Goal: Task Accomplishment & Management: Manage account settings

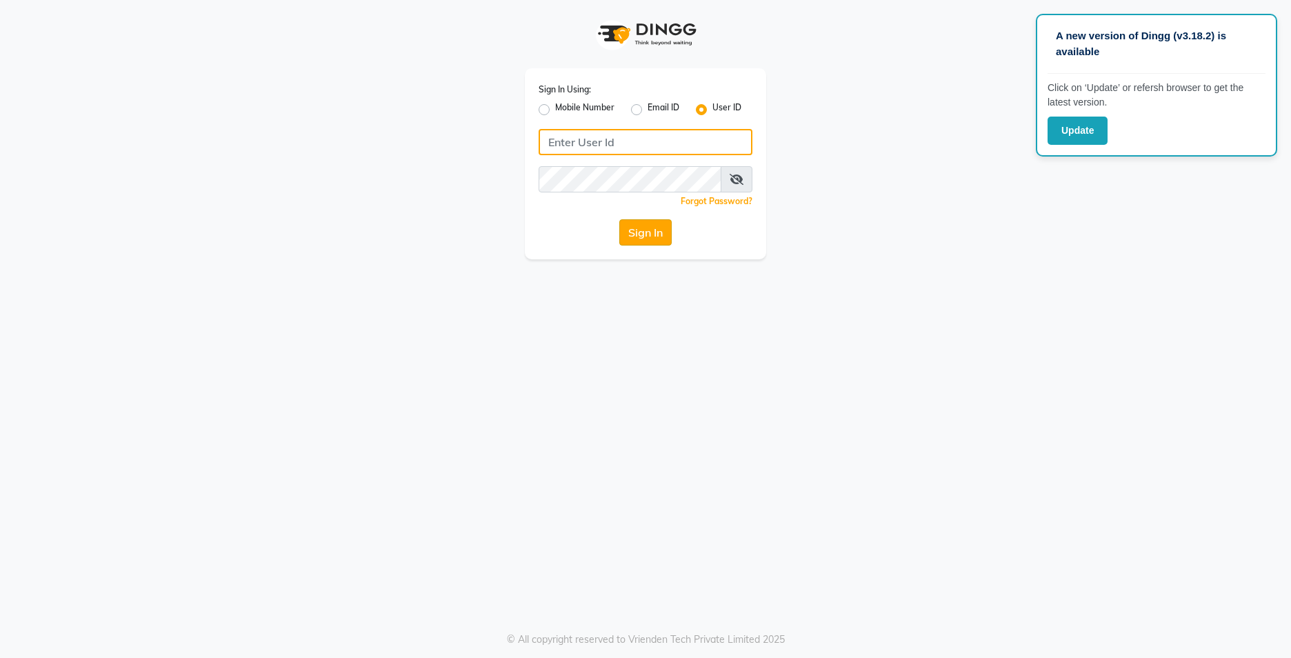
type input "lots123"
click at [656, 230] on button "Sign In" at bounding box center [645, 232] width 52 height 26
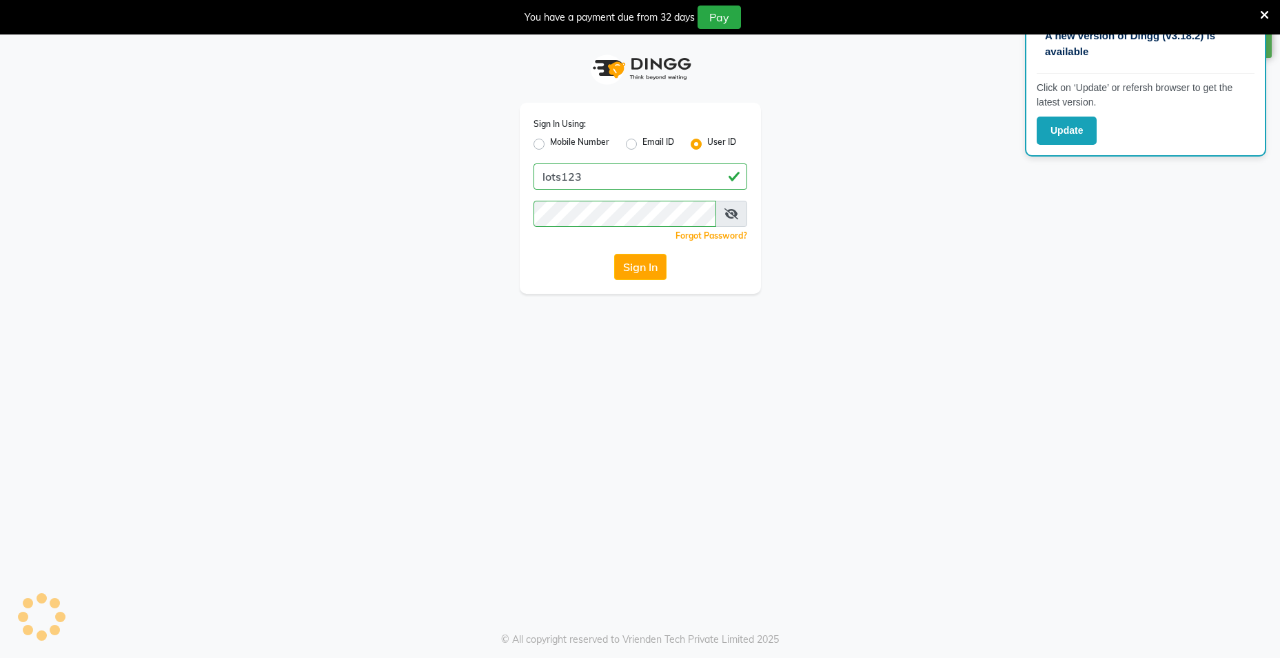
select select "service"
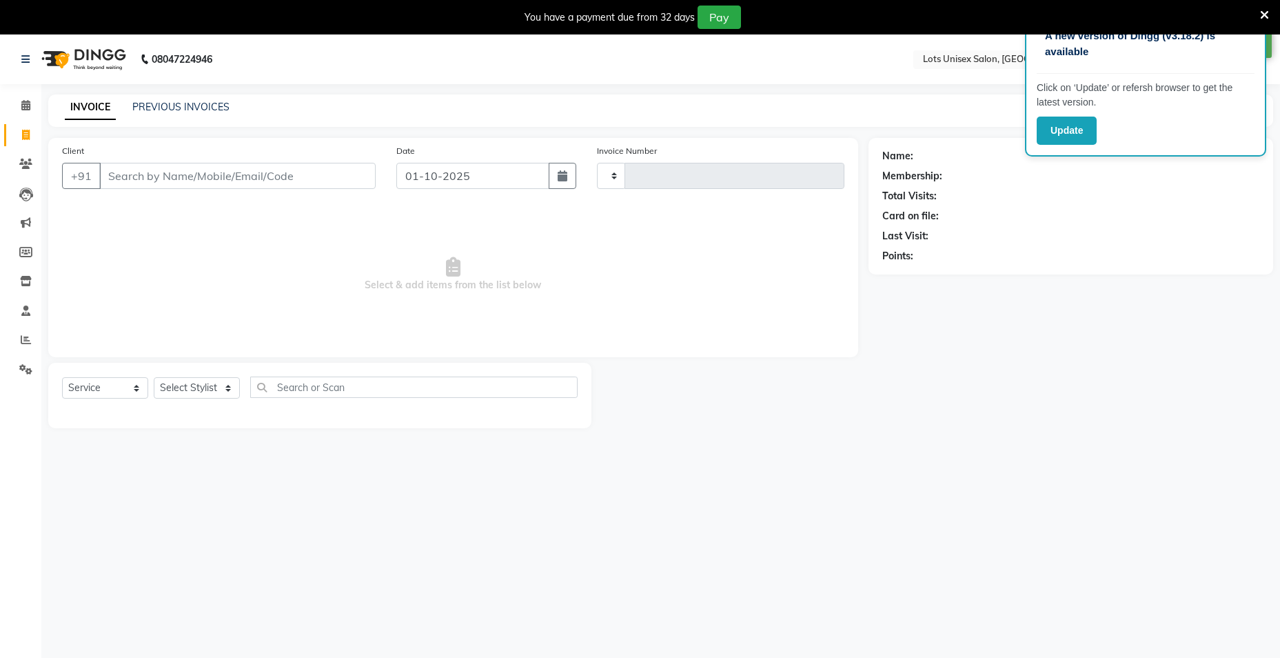
select select "en"
type input "1343"
select select "7339"
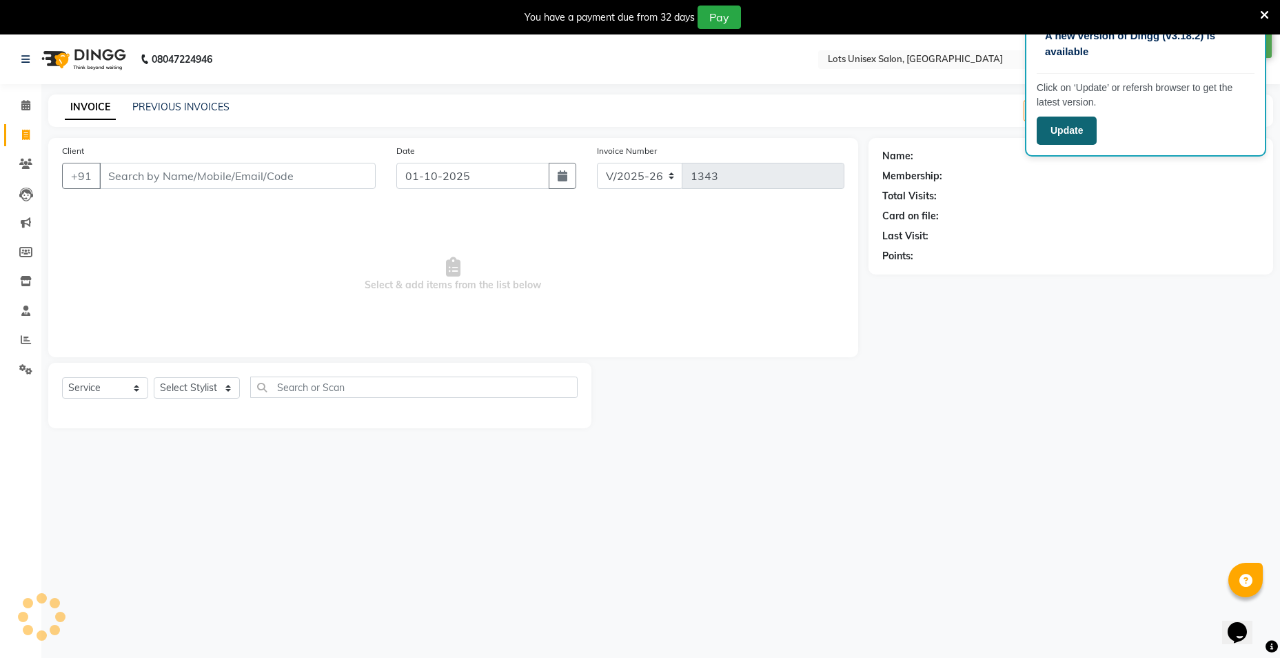
click at [1069, 133] on button "Update" at bounding box center [1067, 131] width 60 height 28
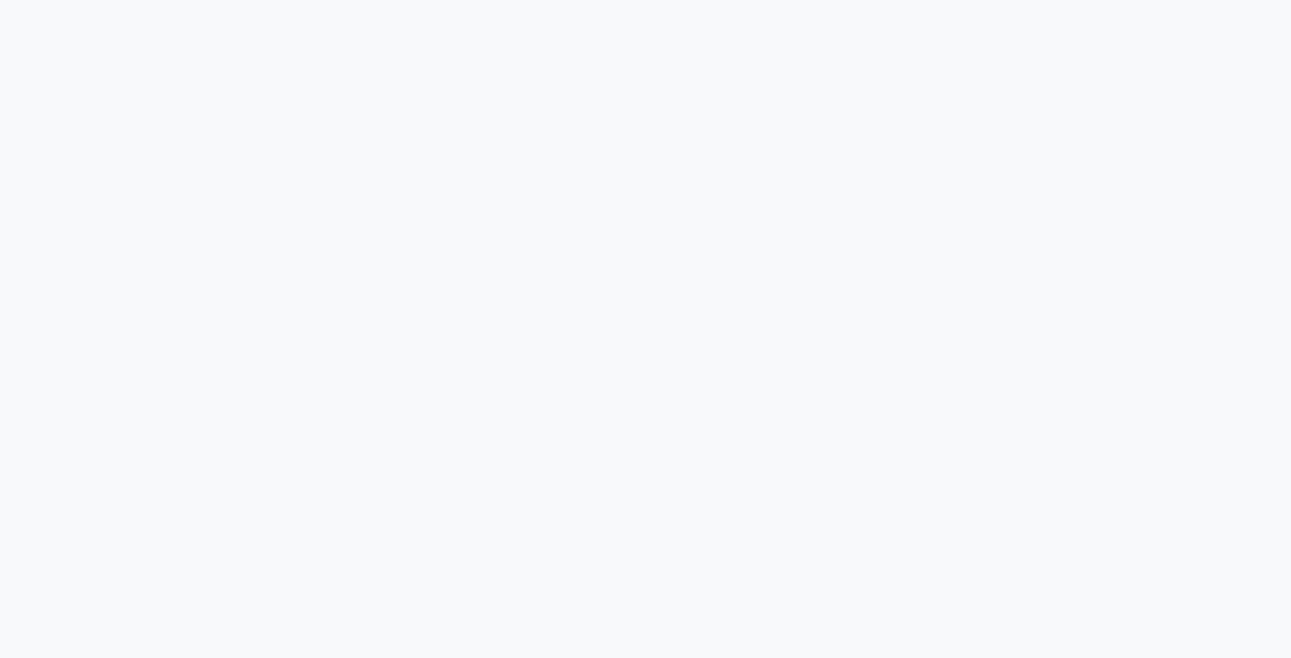
select select "service"
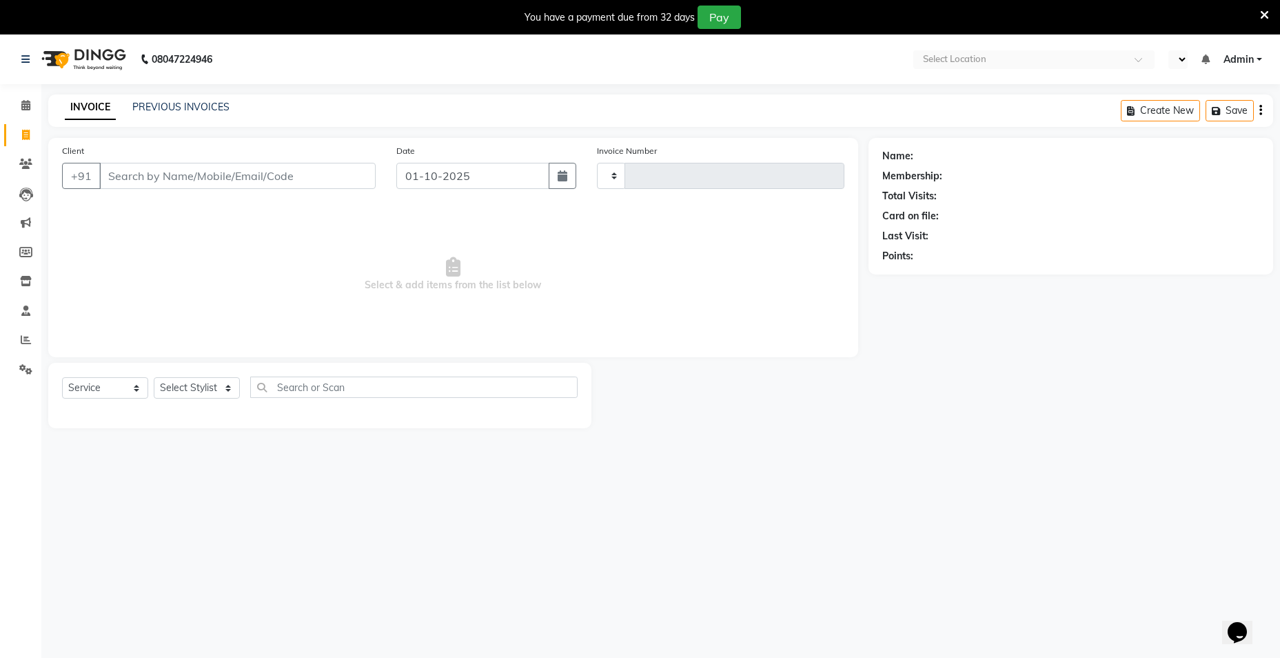
select select "en"
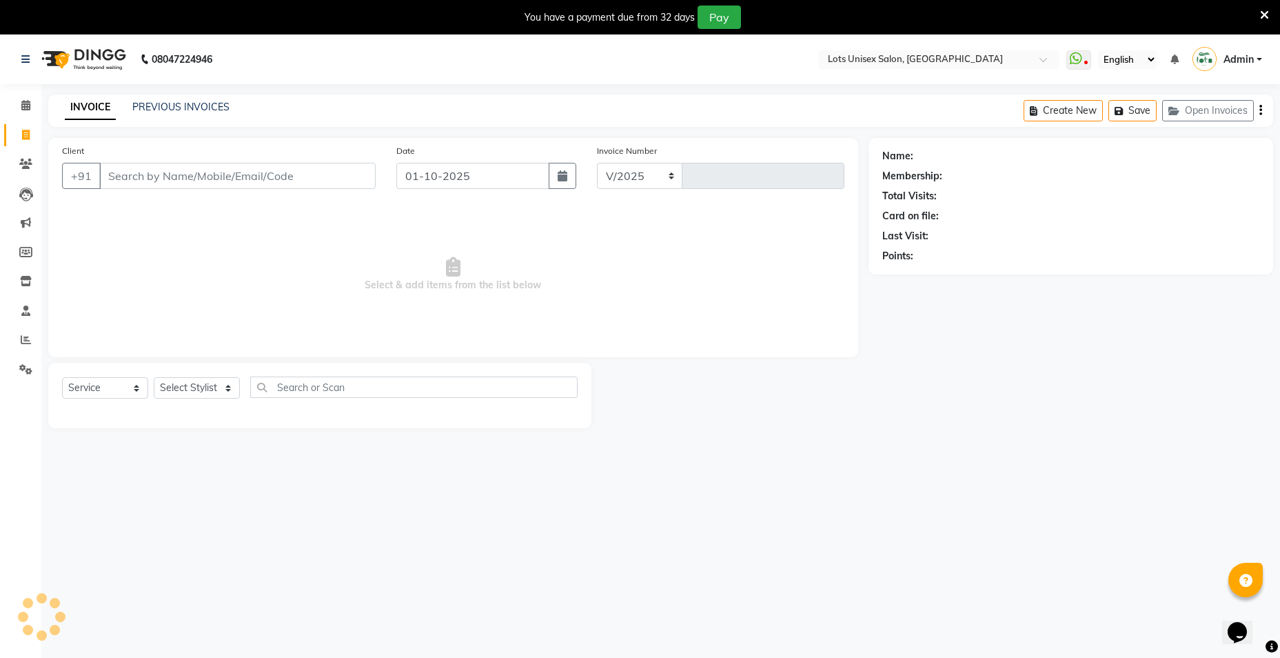
select select "7339"
type input "1343"
click at [597, 17] on div "You have a payment due from 32 days" at bounding box center [610, 17] width 170 height 14
click at [815, 464] on div "08047224946 Select Location × Lots Unisex Salon, Kittiganur WhatsApp Status ✕ S…" at bounding box center [640, 363] width 1280 height 658
click at [1080, 59] on icon at bounding box center [1076, 59] width 12 height 14
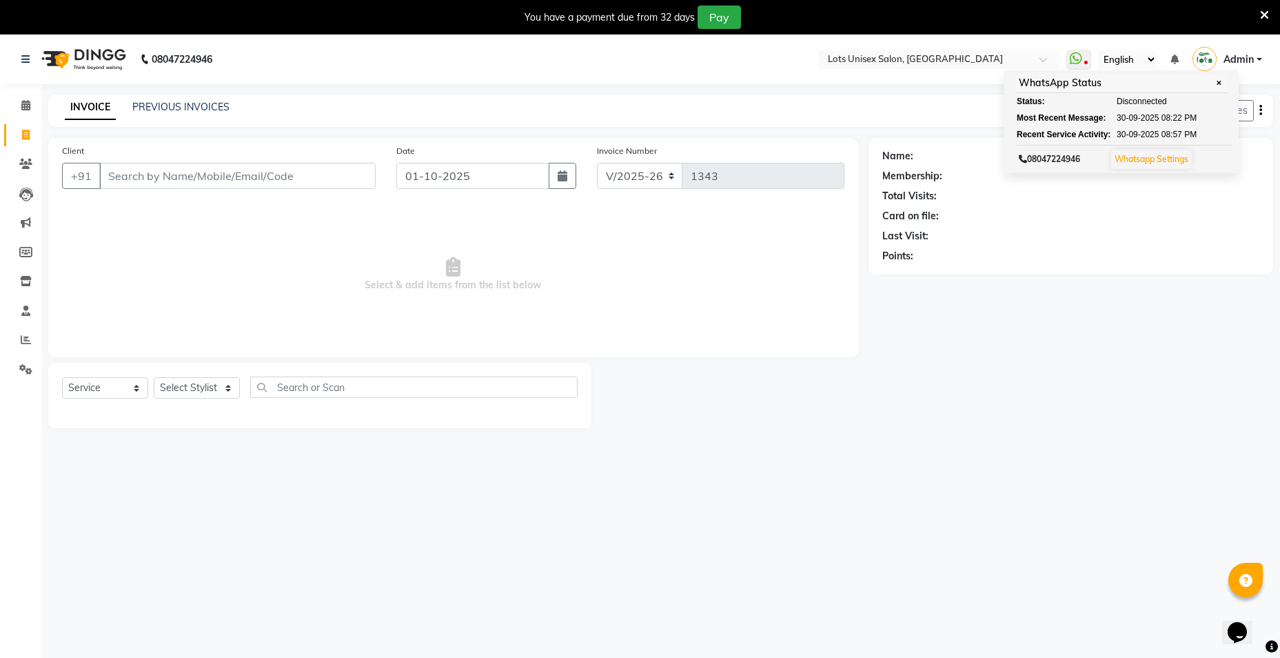
click at [1100, 334] on div "Name: Membership: Total Visits: Card on file: Last Visit: Points:" at bounding box center [1076, 283] width 415 height 290
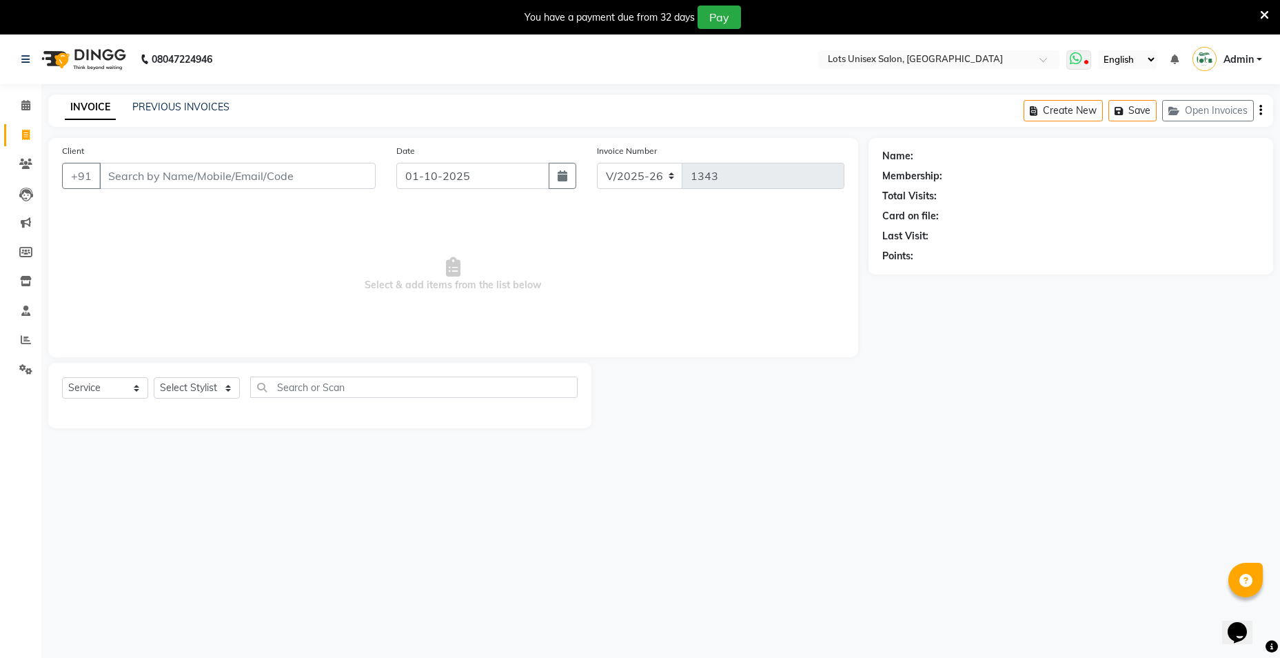
click at [1090, 66] on span at bounding box center [1079, 59] width 25 height 19
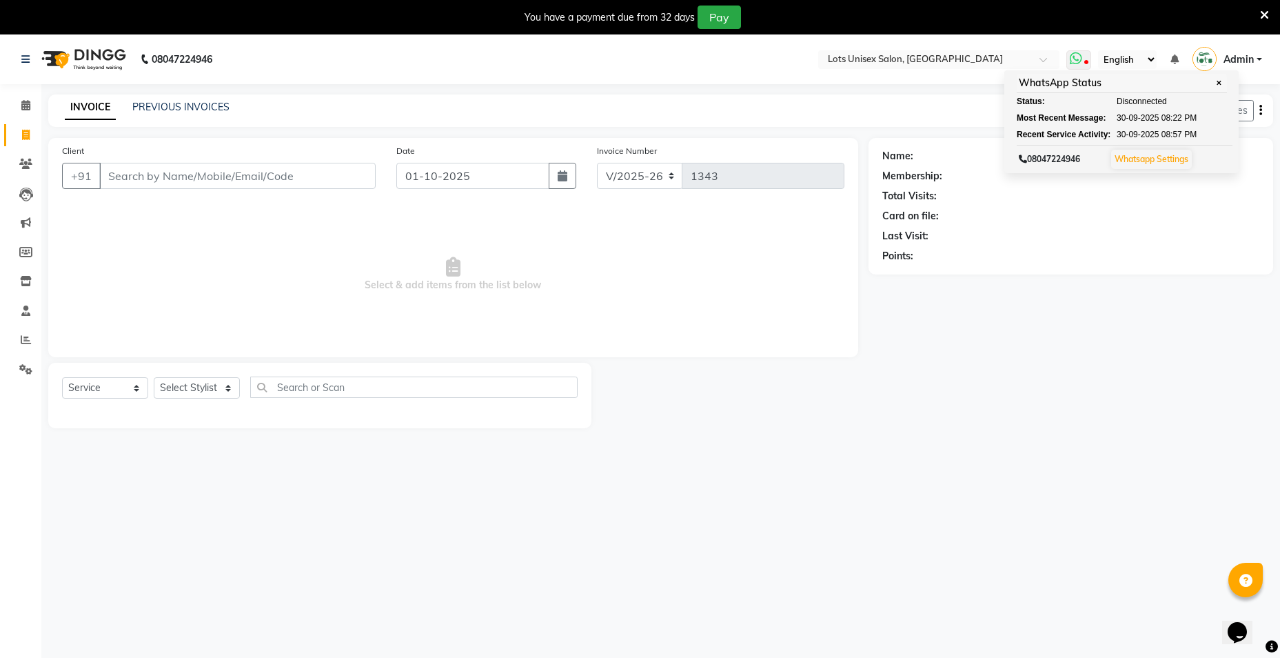
click at [1158, 154] on link "Whatsapp Settings" at bounding box center [1152, 159] width 74 height 10
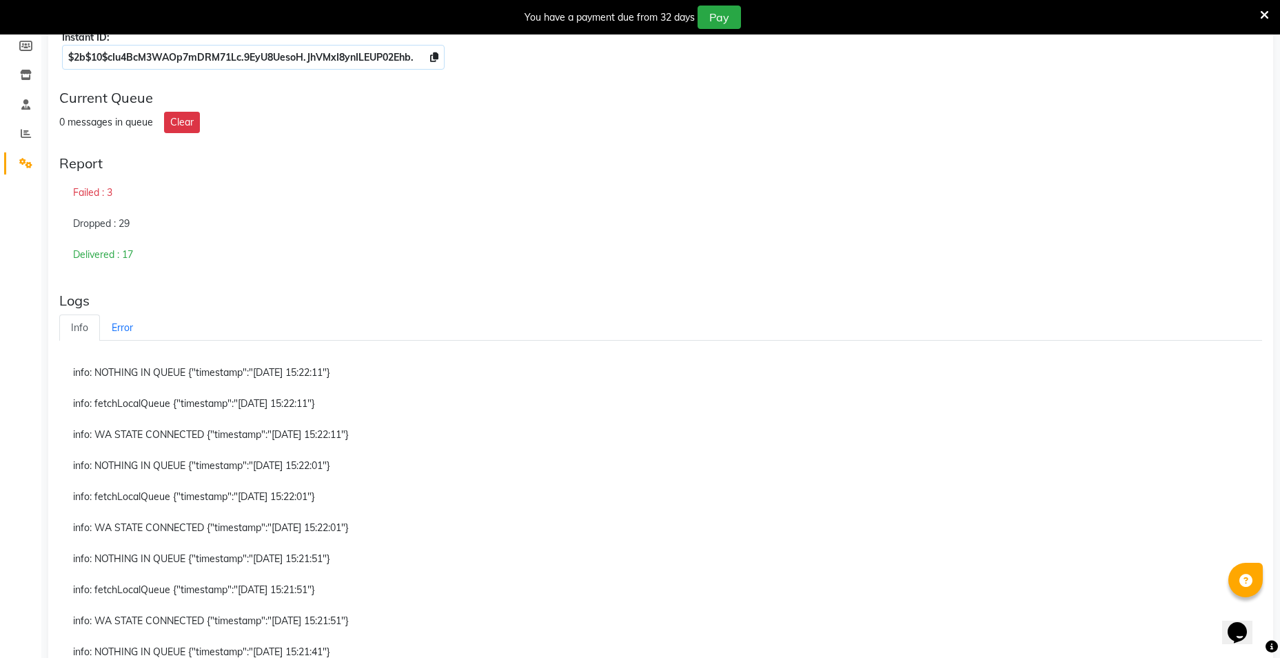
scroll to position [207, 0]
click at [124, 321] on link "Error" at bounding box center [122, 327] width 45 height 27
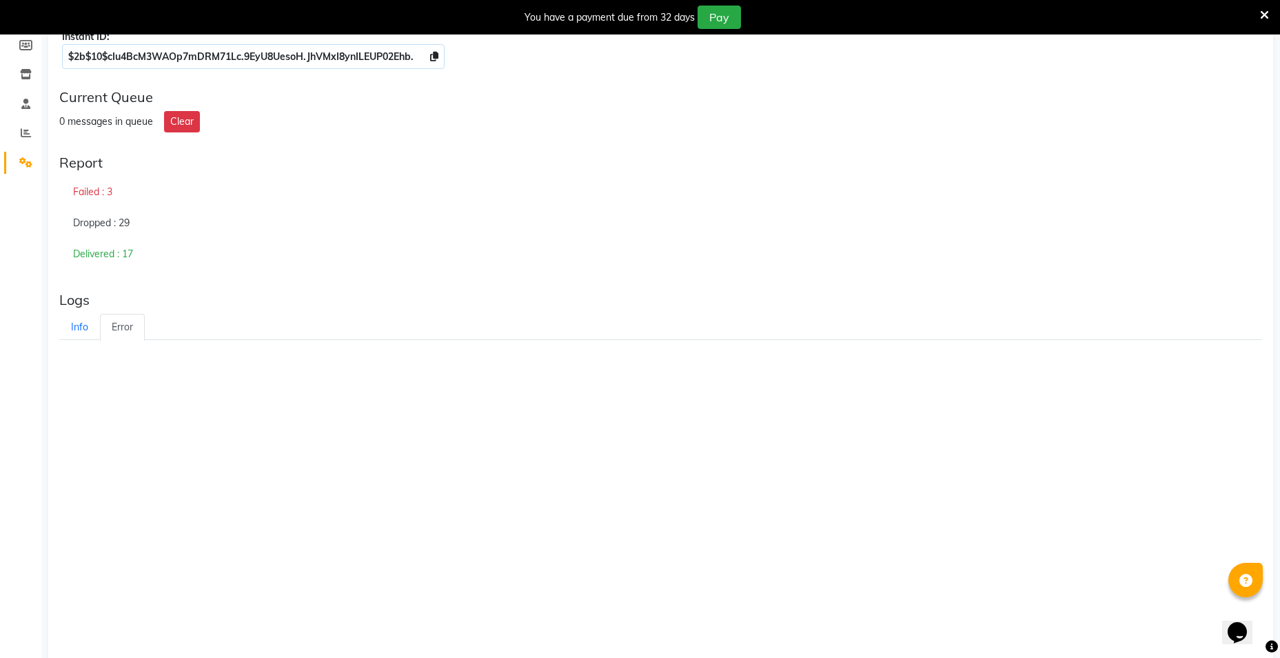
scroll to position [34, 0]
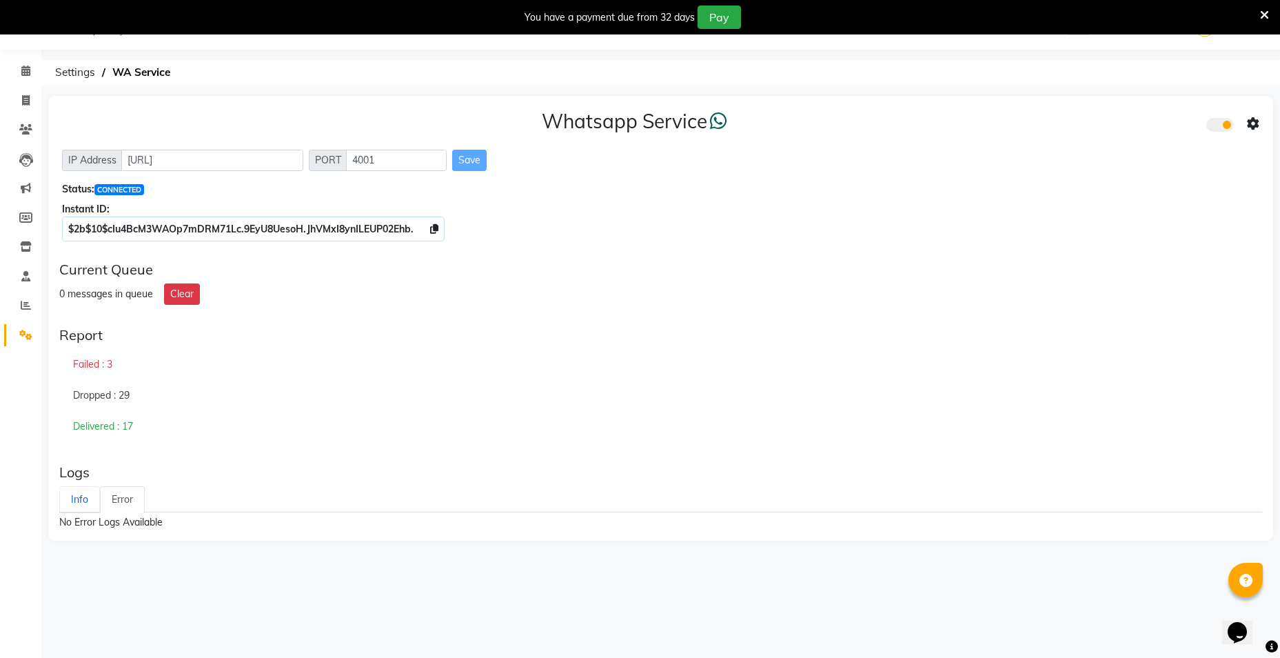
click at [81, 502] on link "Info" at bounding box center [79, 499] width 41 height 27
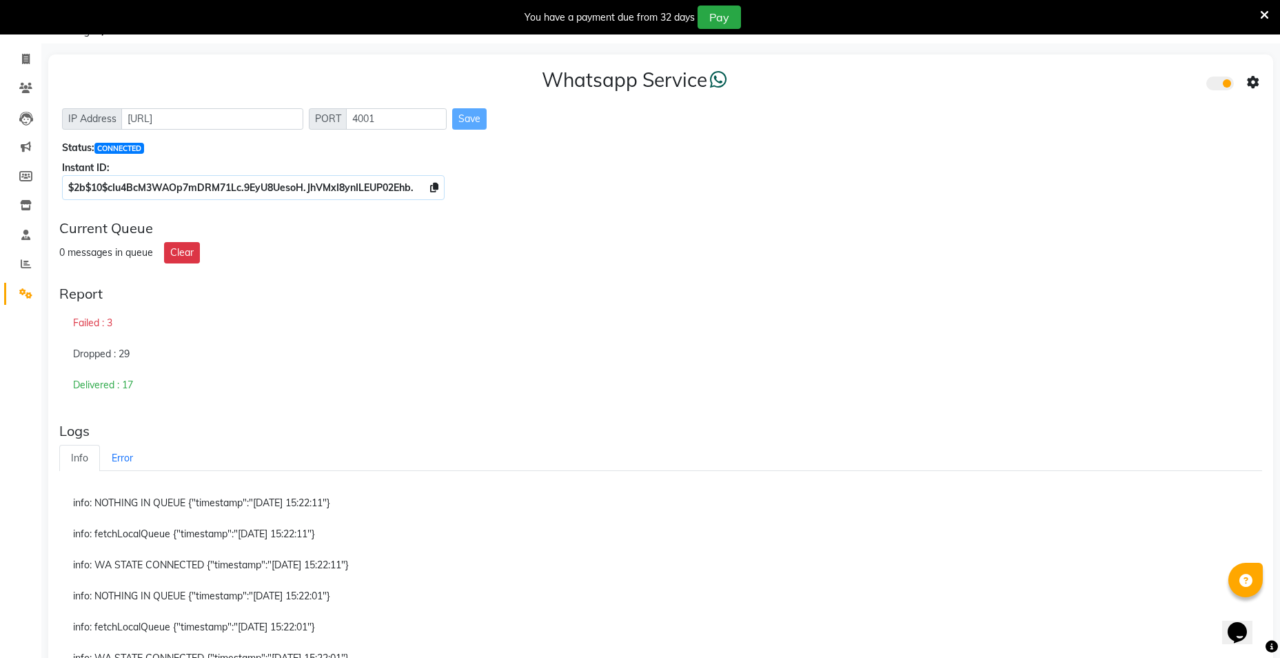
scroll to position [248, 0]
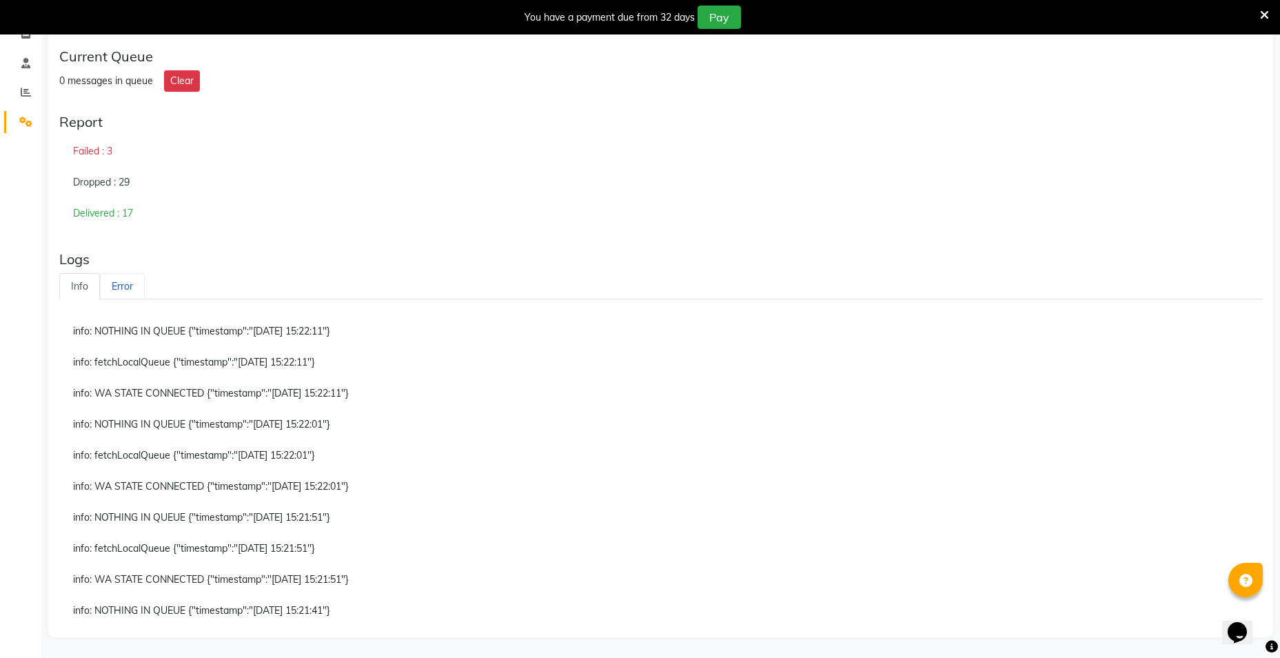
click at [134, 283] on link "Error" at bounding box center [122, 286] width 45 height 27
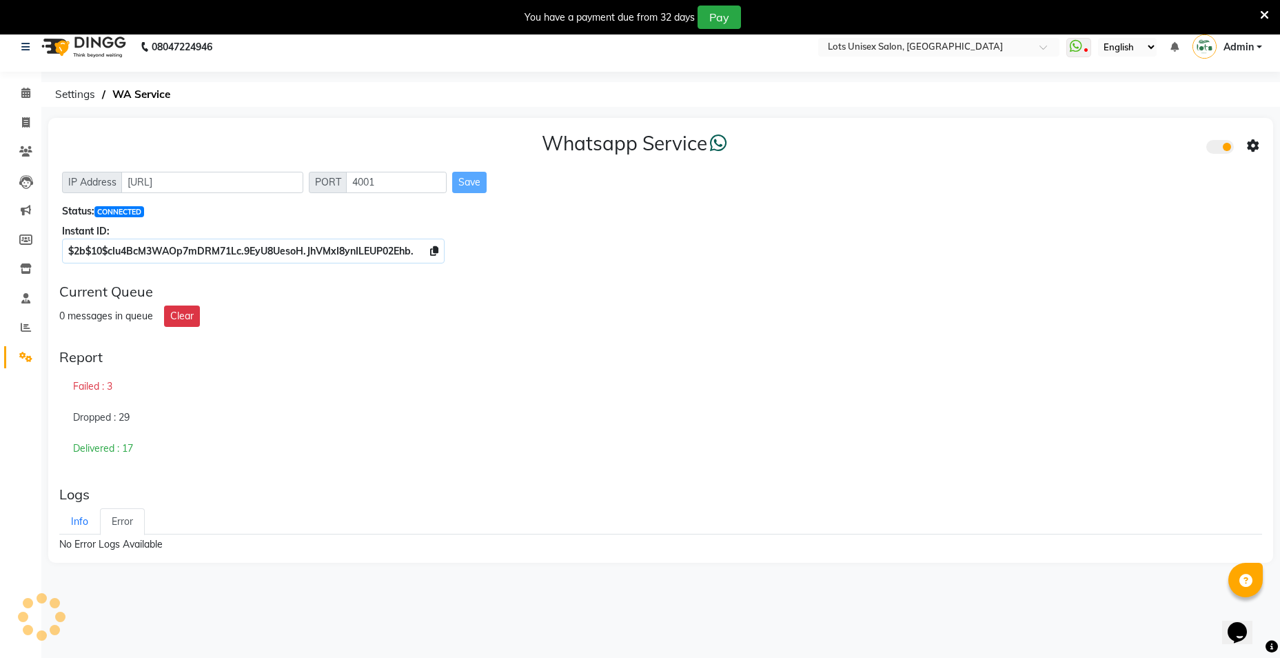
scroll to position [0, 0]
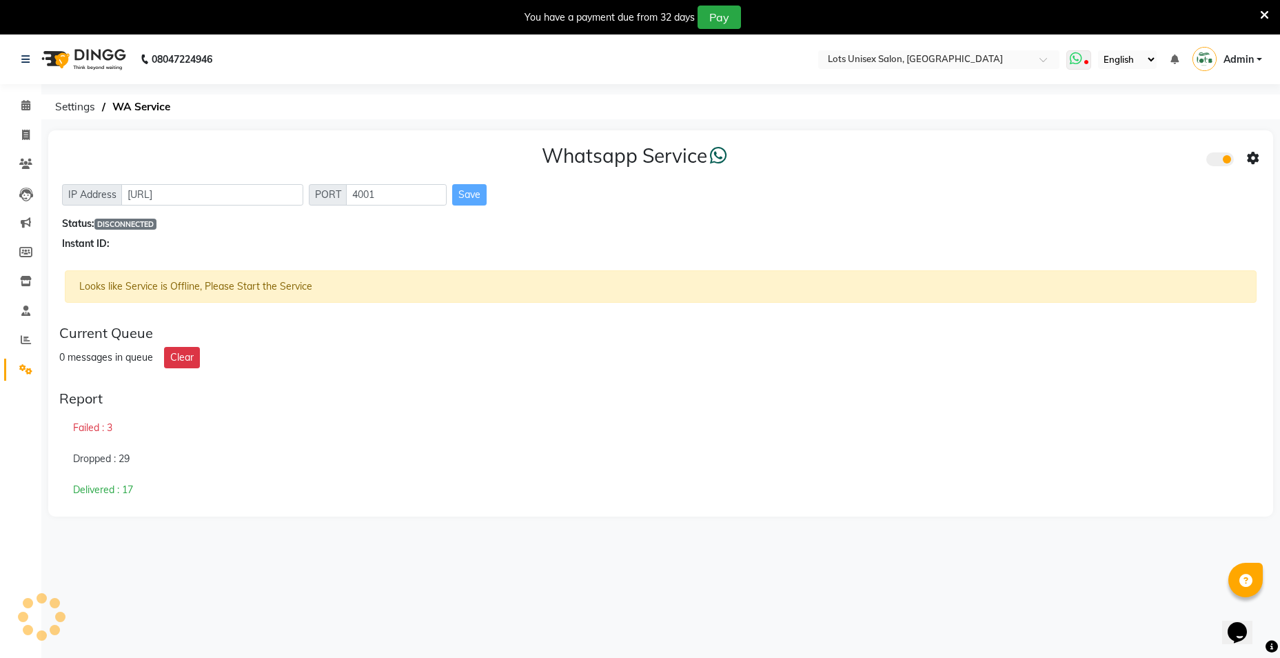
click at [1088, 63] on icon at bounding box center [1087, 63] width 4 height 7
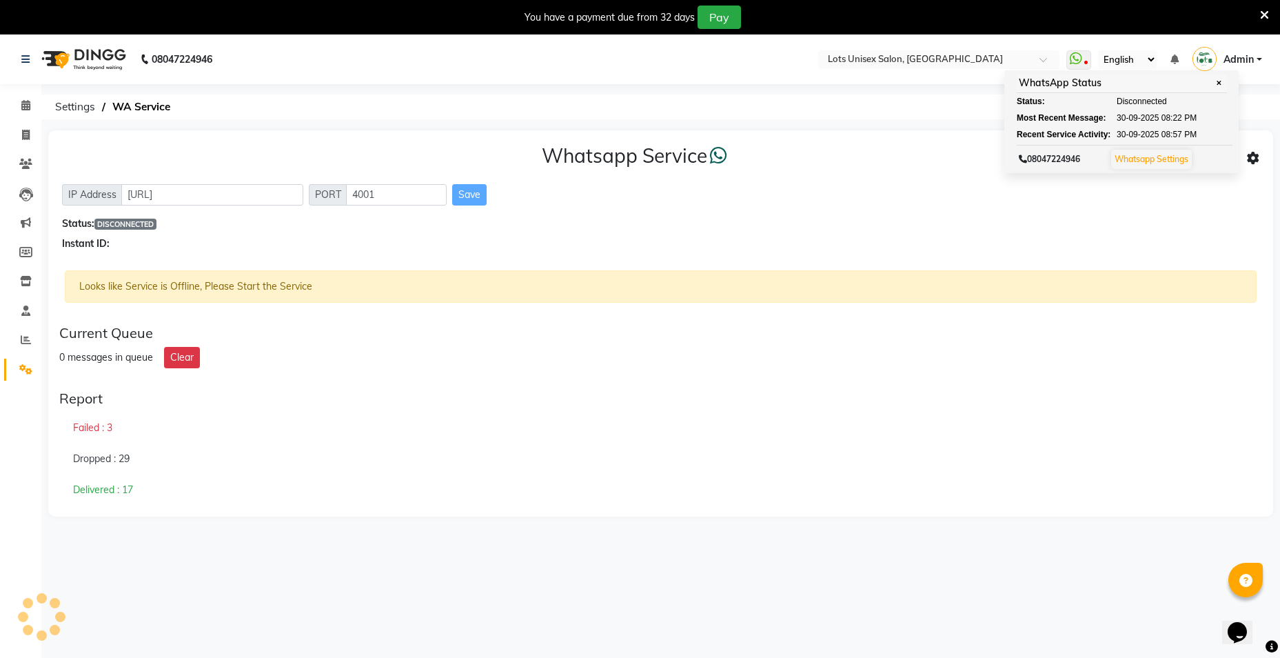
click at [942, 214] on div "Whatsapp Service IP Address http://localhost PORT 4001 Save Status: DISCONNECTE…" at bounding box center [660, 197] width 1225 height 134
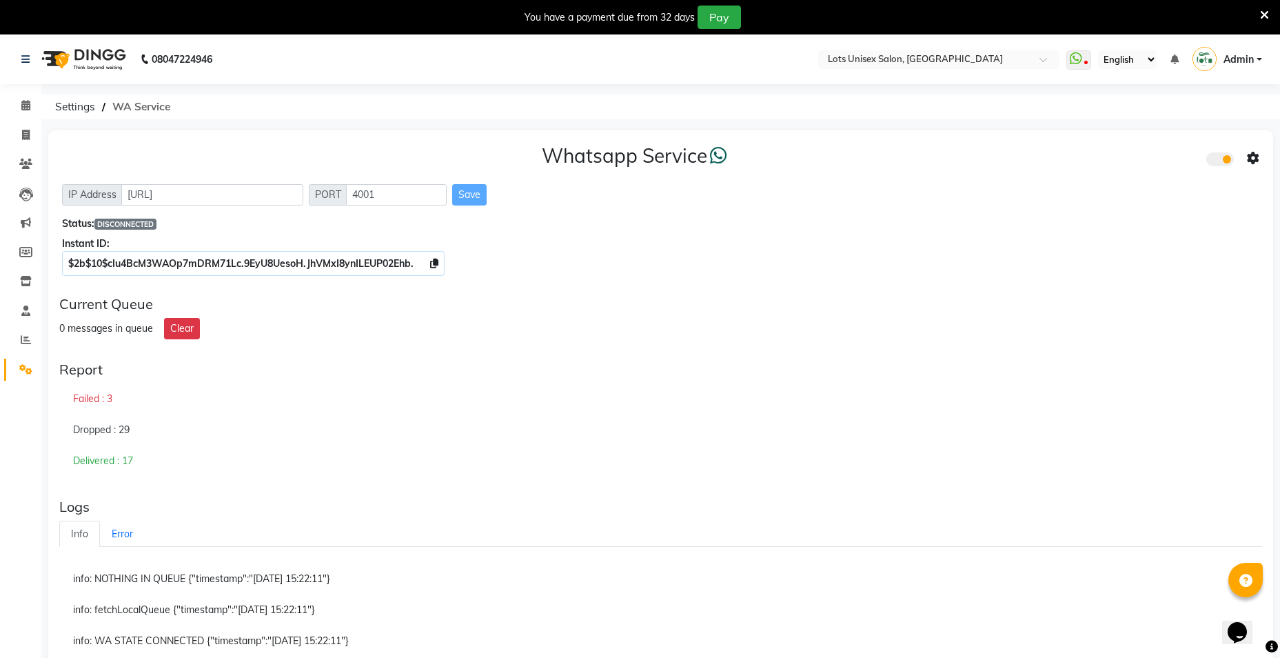
click at [149, 99] on span "WA Service" at bounding box center [141, 106] width 72 height 25
click at [83, 106] on span "Settings" at bounding box center [75, 106] width 54 height 25
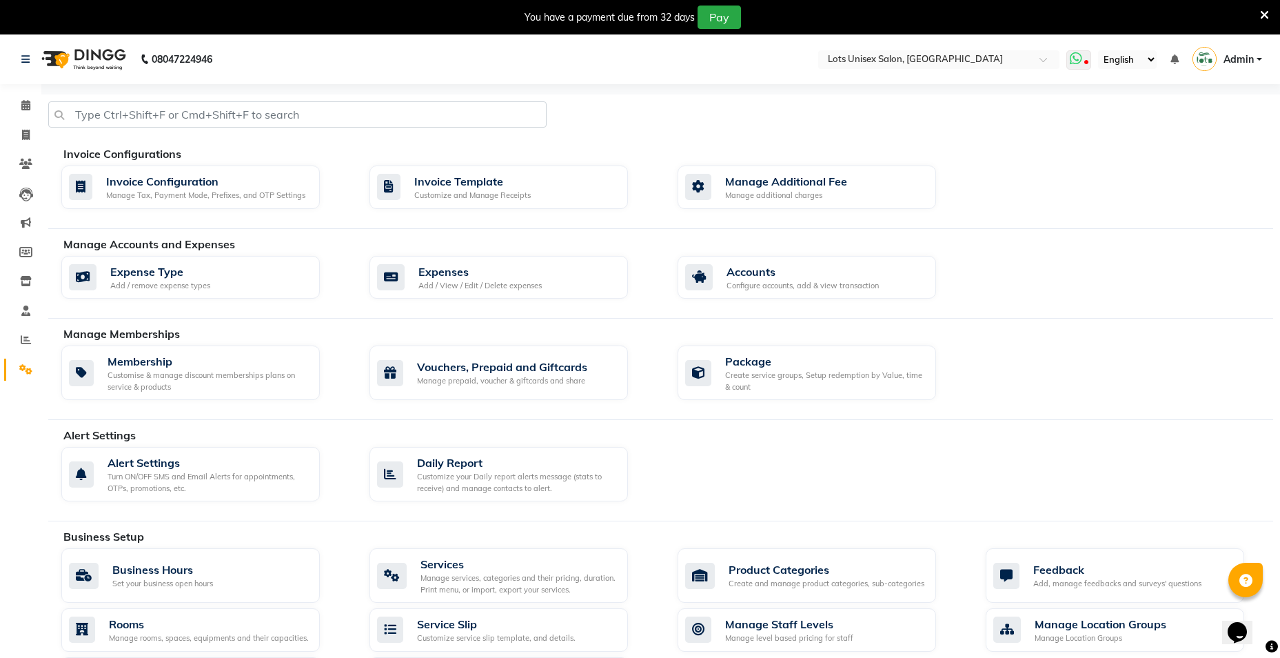
click at [1082, 57] on icon at bounding box center [1076, 59] width 12 height 14
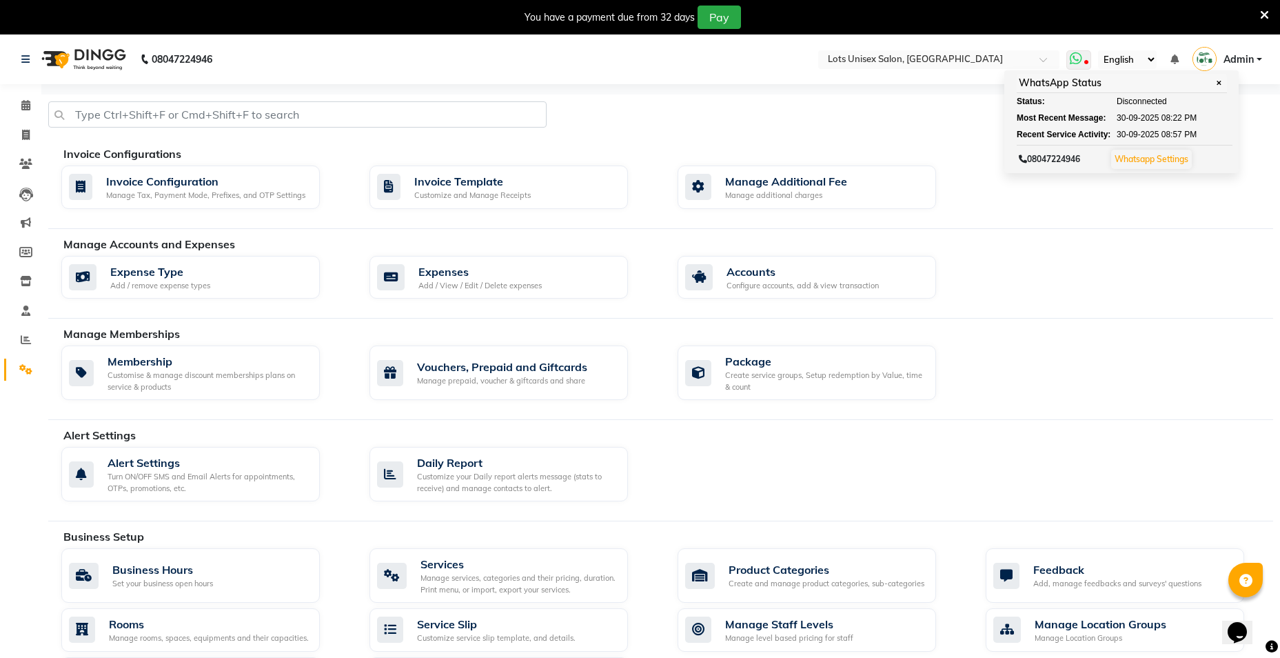
click at [1151, 159] on link "Whatsapp Settings" at bounding box center [1152, 159] width 74 height 10
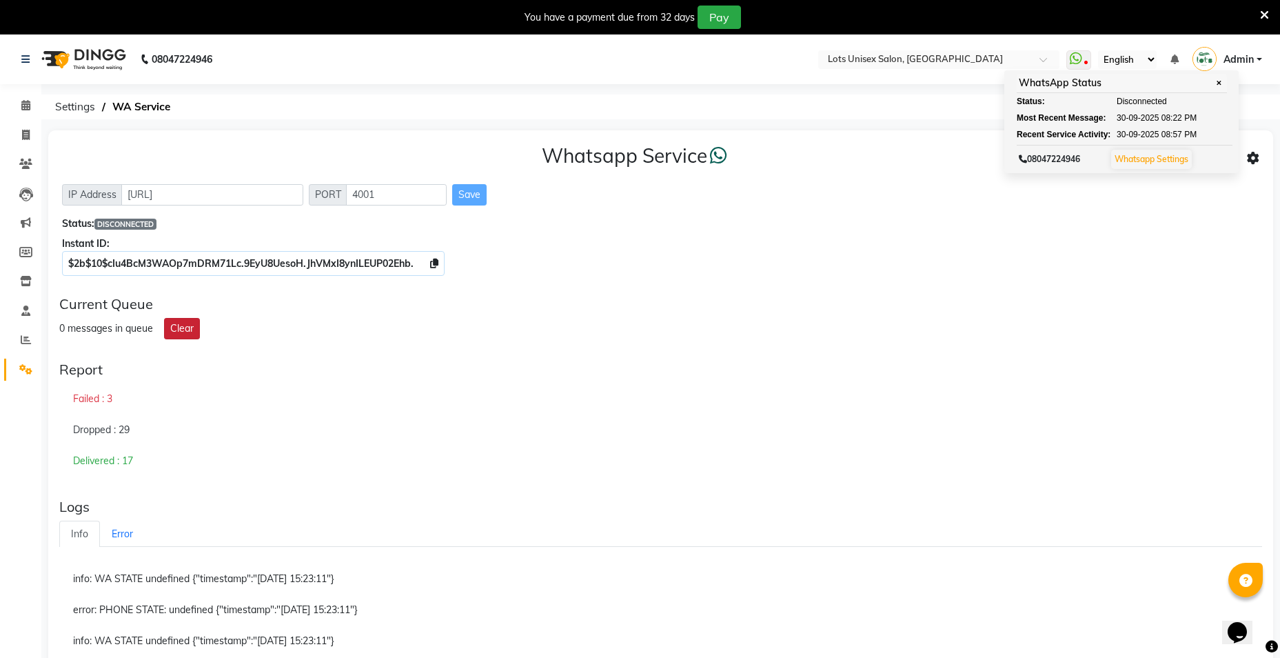
click at [179, 337] on button "Clear" at bounding box center [182, 328] width 36 height 21
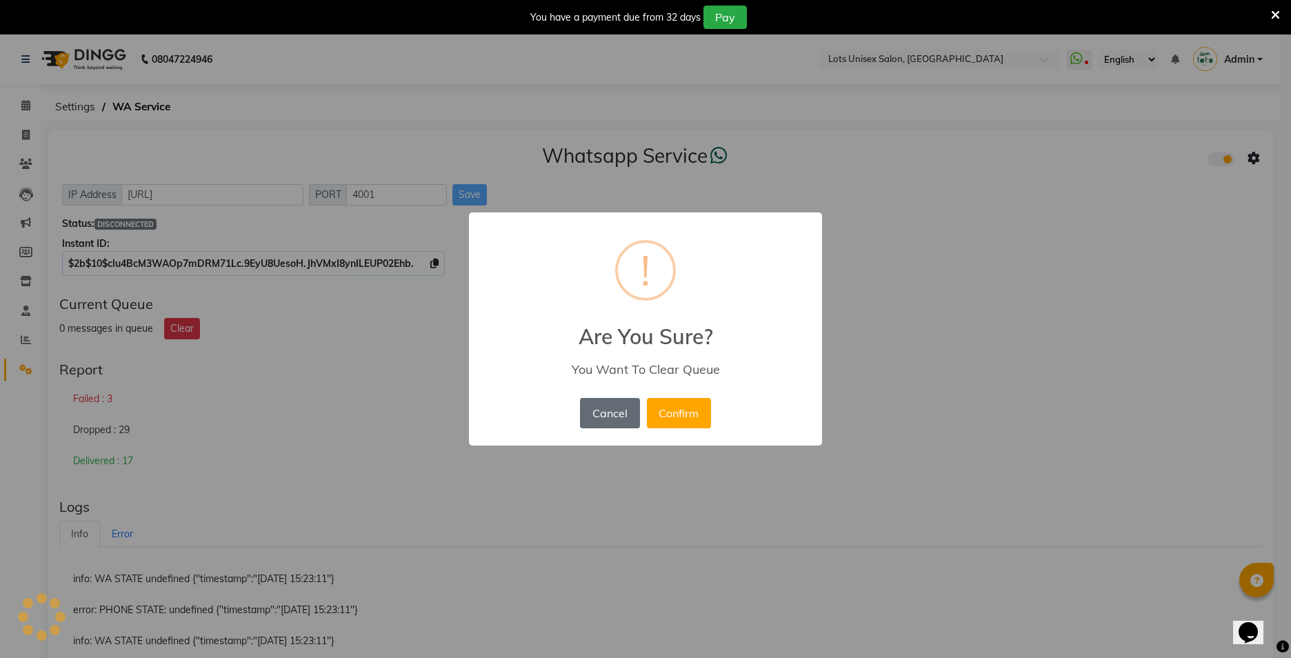
click at [621, 415] on button "Cancel" at bounding box center [609, 413] width 59 height 30
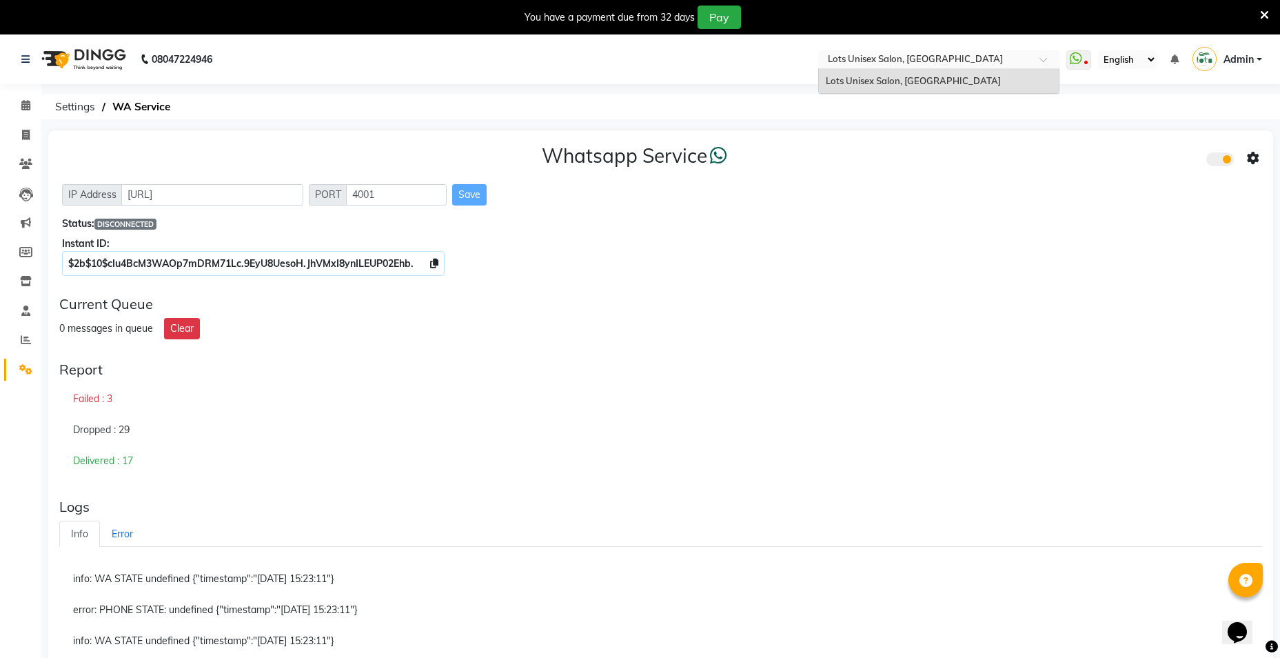
click at [1045, 60] on span at bounding box center [1048, 64] width 17 height 14
click at [212, 103] on ol "Settings WA Service" at bounding box center [658, 106] width 1220 height 25
click at [1138, 59] on select "English ENGLISH Español العربية मराठी हिंदी ગુજરાતી தமிழ் 中文" at bounding box center [1127, 59] width 59 height 19
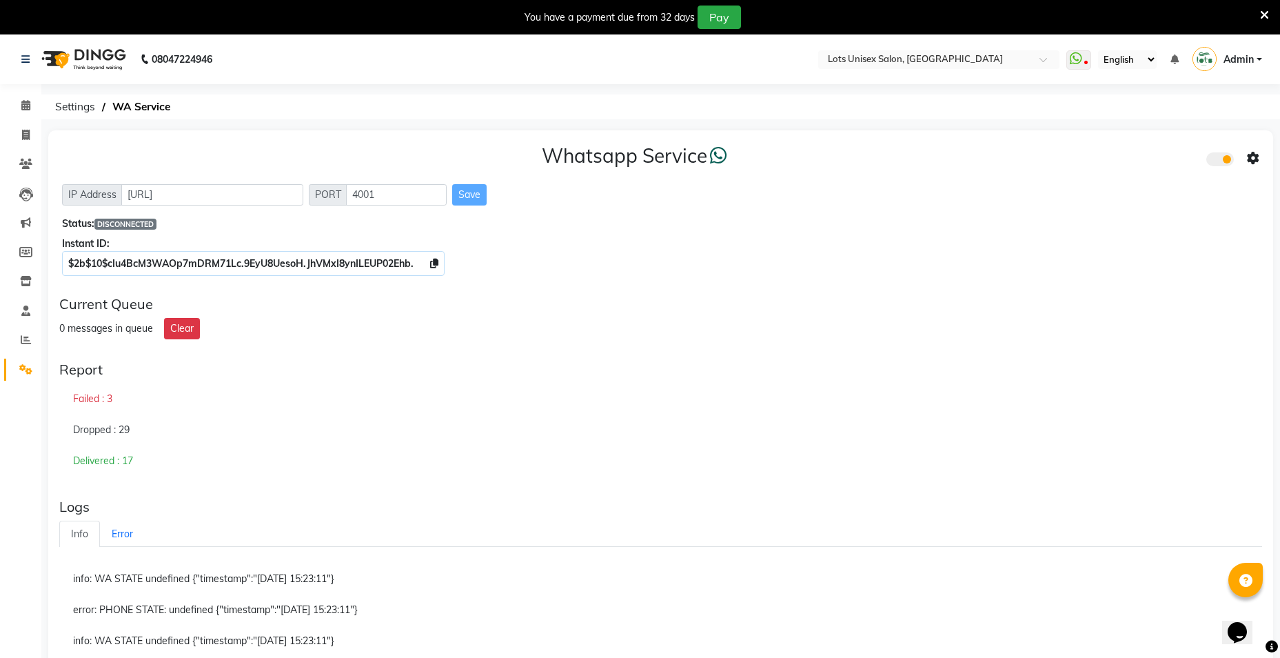
click at [1256, 62] on link "Admin" at bounding box center [1228, 59] width 70 height 23
click at [1205, 84] on link "Manage Profile" at bounding box center [1192, 90] width 126 height 21
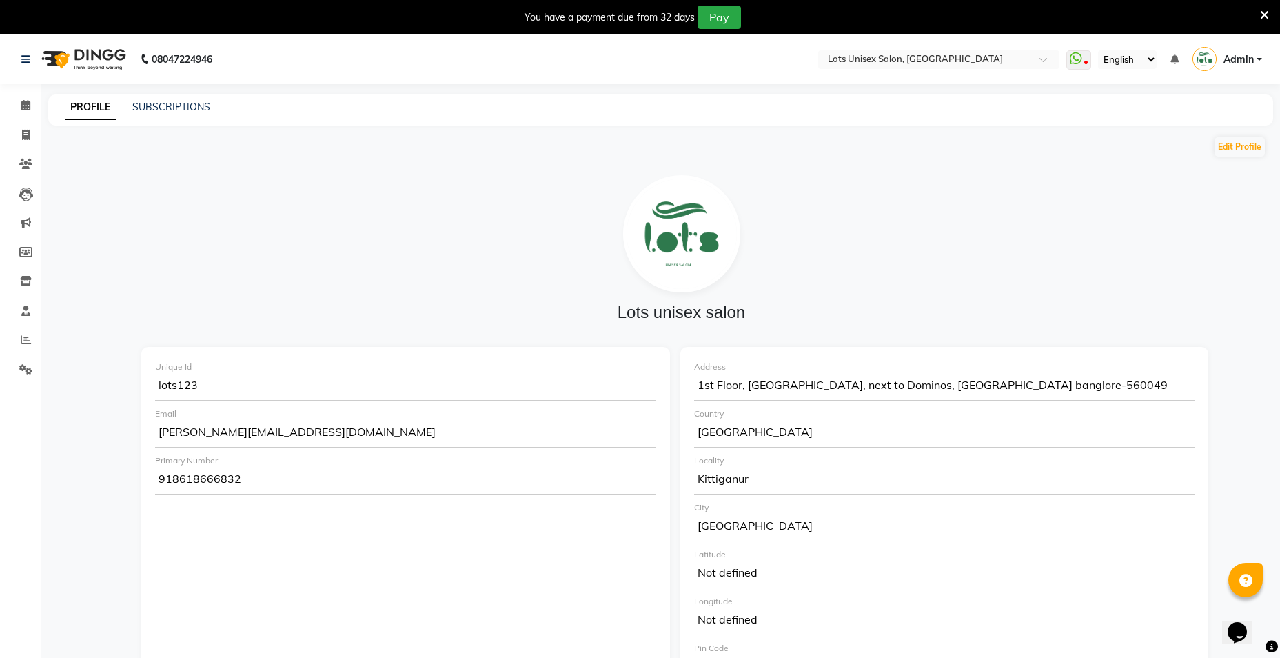
click at [867, 261] on div at bounding box center [682, 233] width 1060 height 117
click at [330, 252] on div at bounding box center [682, 233] width 1060 height 117
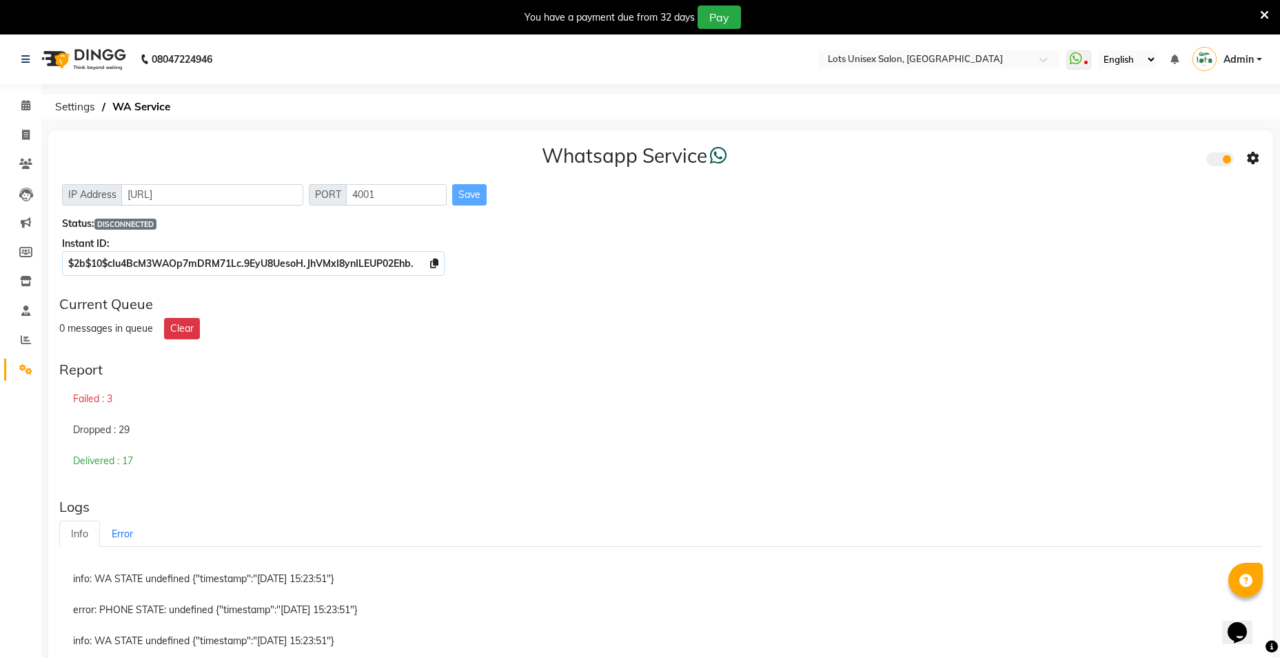
drag, startPoint x: 829, startPoint y: 285, endPoint x: 829, endPoint y: 277, distance: 7.6
click at [830, 285] on div "Whatsapp Service IP Address http://localhost PORT 4001 Save Status: DISCONNECTE…" at bounding box center [660, 507] width 1225 height 754
click at [721, 160] on icon at bounding box center [718, 155] width 17 height 19
click at [1021, 249] on div "Instant ID:" at bounding box center [661, 243] width 1198 height 14
click at [905, 380] on div "Report Failed : 3 Dropped : 29 Delivered : 17" at bounding box center [661, 419] width 1214 height 126
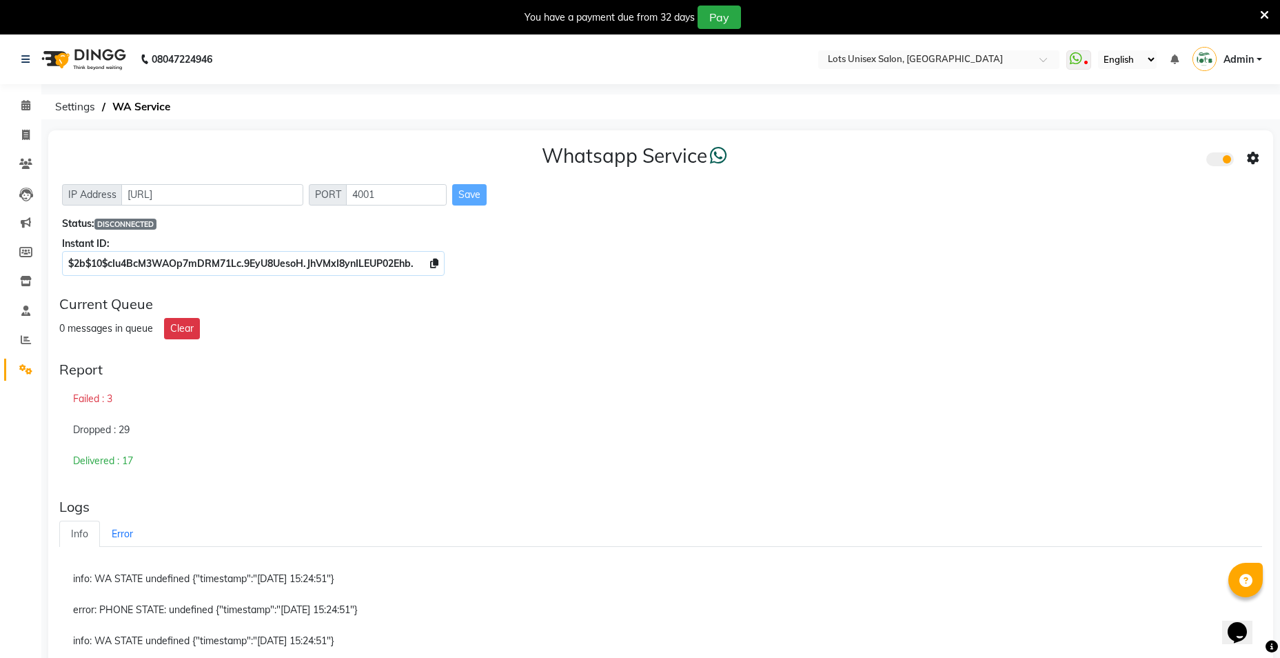
click at [488, 352] on div "Whatsapp Service IP Address http://localhost PORT 4001 Save Status: DISCONNECTE…" at bounding box center [660, 507] width 1225 height 754
click at [510, 297] on div "Current Queue" at bounding box center [660, 304] width 1203 height 17
click at [33, 65] on link at bounding box center [28, 59] width 14 height 39
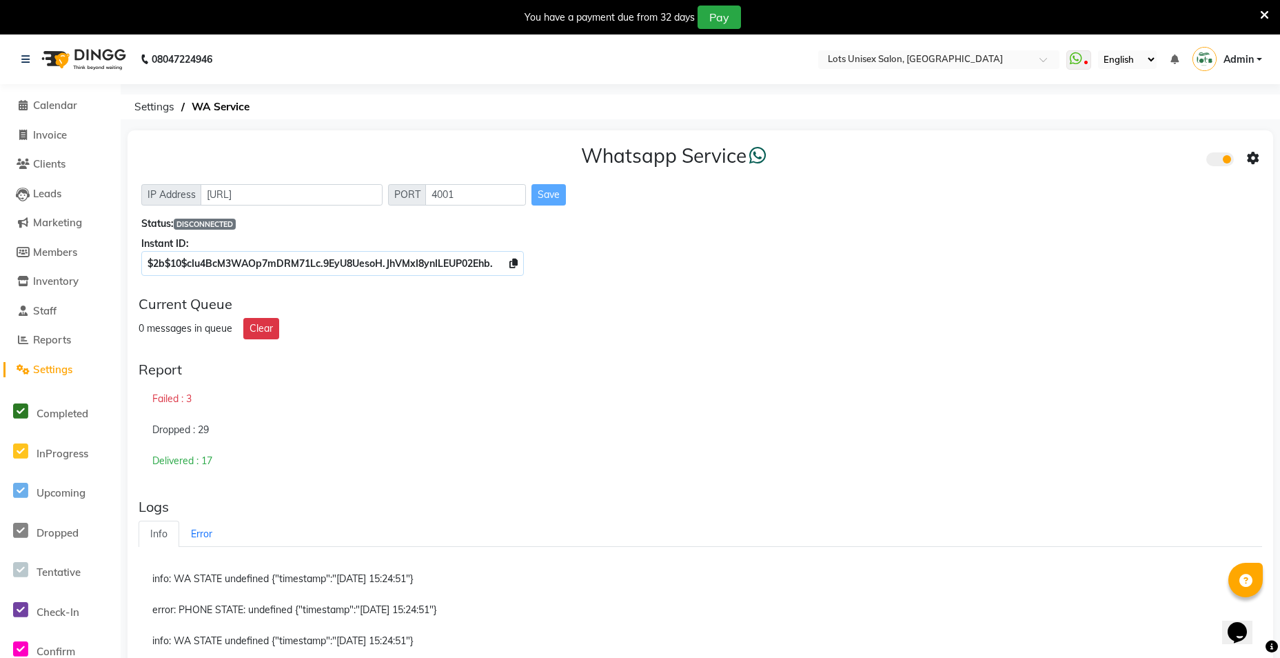
click at [772, 398] on div "Failed : 3" at bounding box center [701, 399] width 1124 height 32
click at [1138, 436] on div "Dropped : 29" at bounding box center [701, 430] width 1124 height 32
click at [887, 467] on div "Delivered : 17" at bounding box center [701, 460] width 1124 height 31
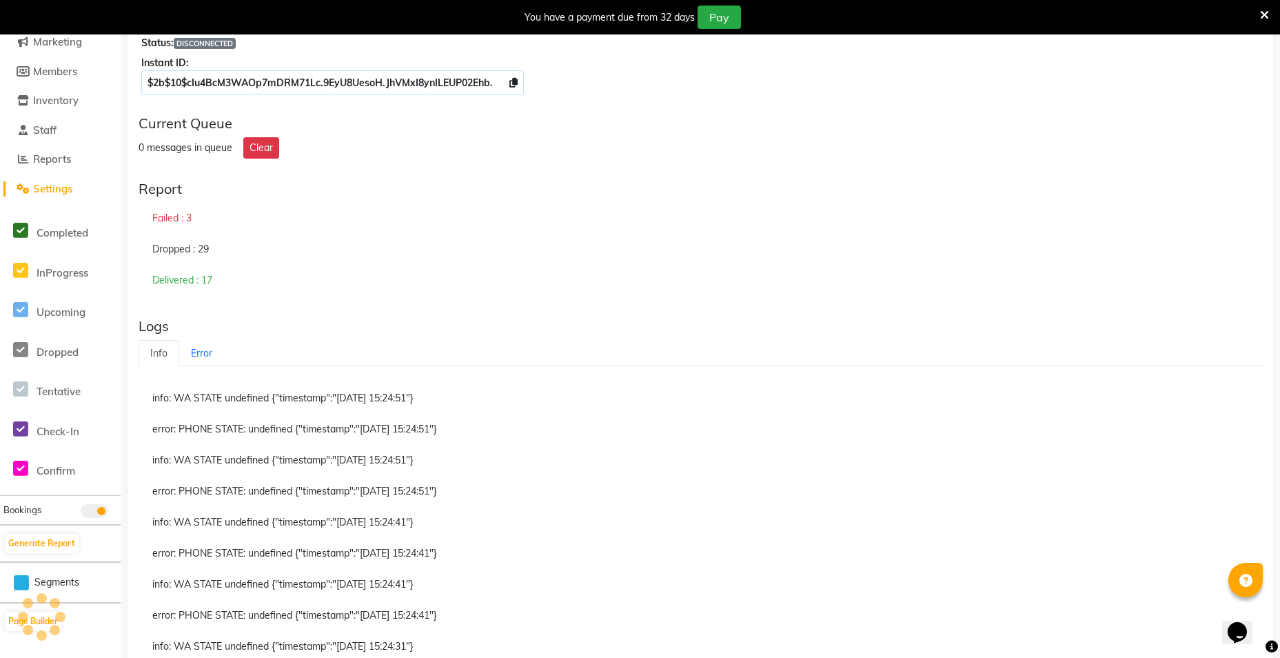
scroll to position [236, 0]
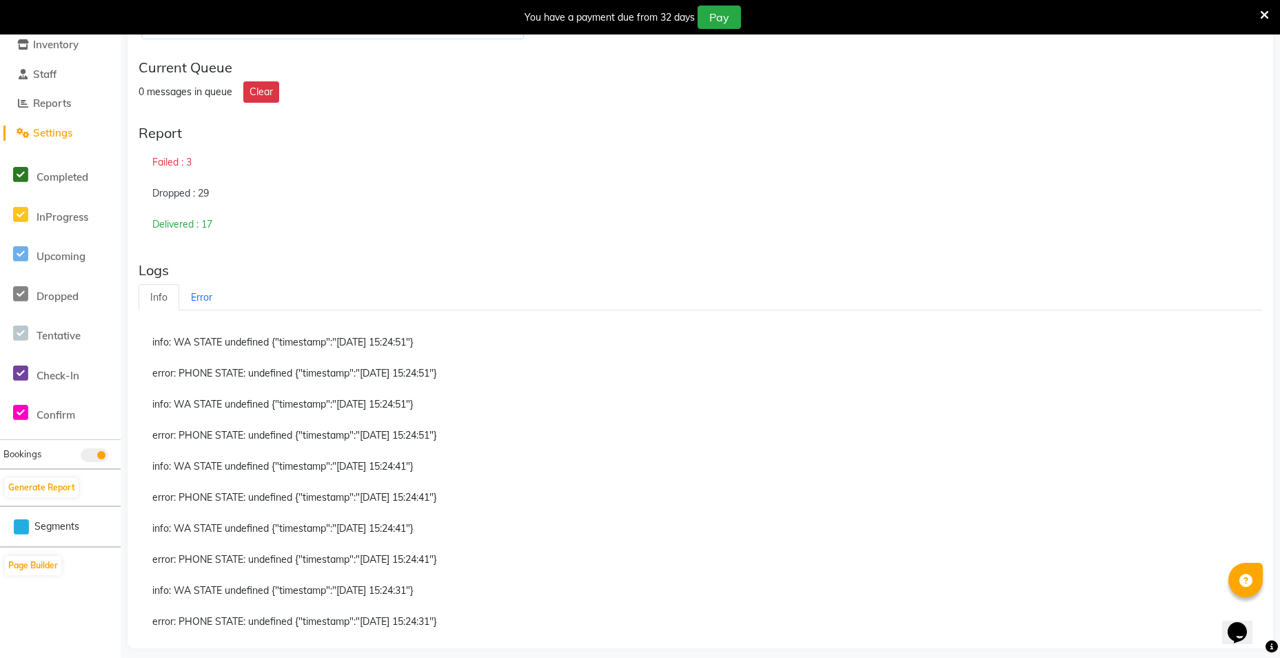
click at [1050, 425] on div "error: PHONE STATE: undefined {"timestamp":"2025-10-01 15:24:51"}" at bounding box center [701, 436] width 1124 height 32
